Goal: Navigation & Orientation: Find specific page/section

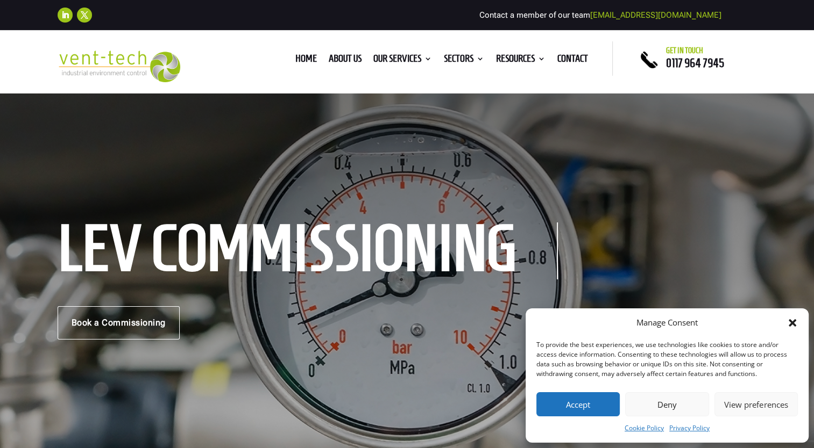
click at [789, 323] on icon "Close dialog" at bounding box center [792, 323] width 11 height 11
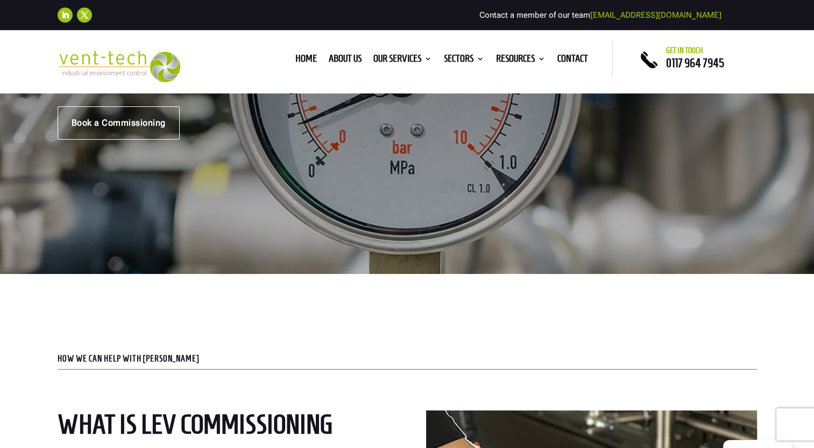
scroll to position [161, 0]
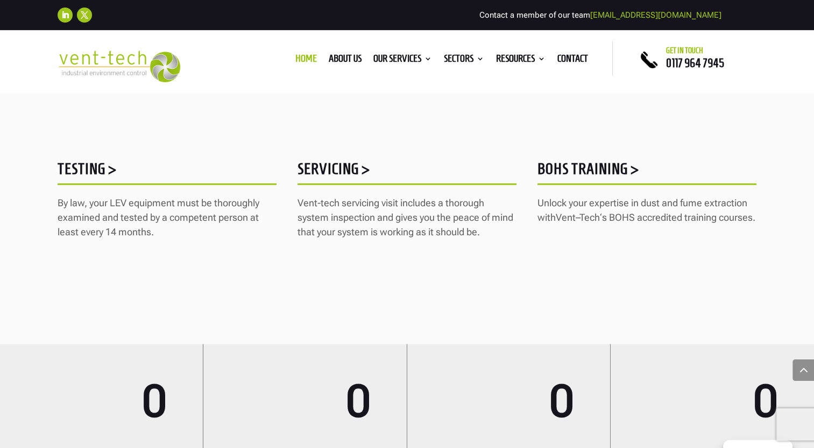
scroll to position [1506, 0]
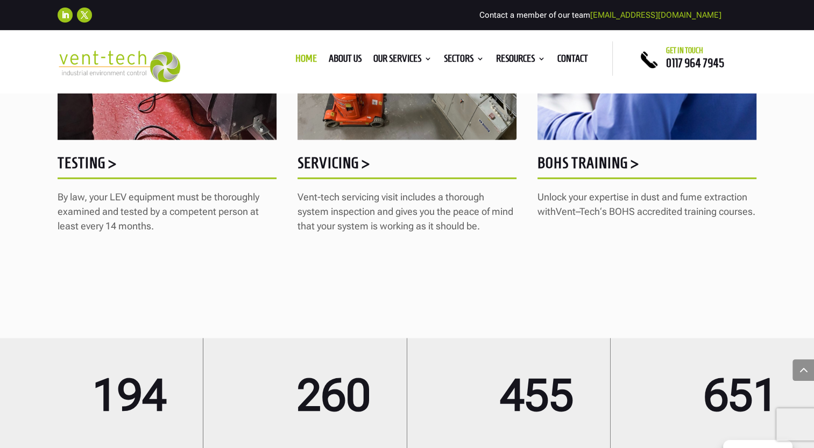
click at [340, 159] on h5 "Servicing >" at bounding box center [406, 165] width 219 height 21
